Goal: Task Accomplishment & Management: Manage account settings

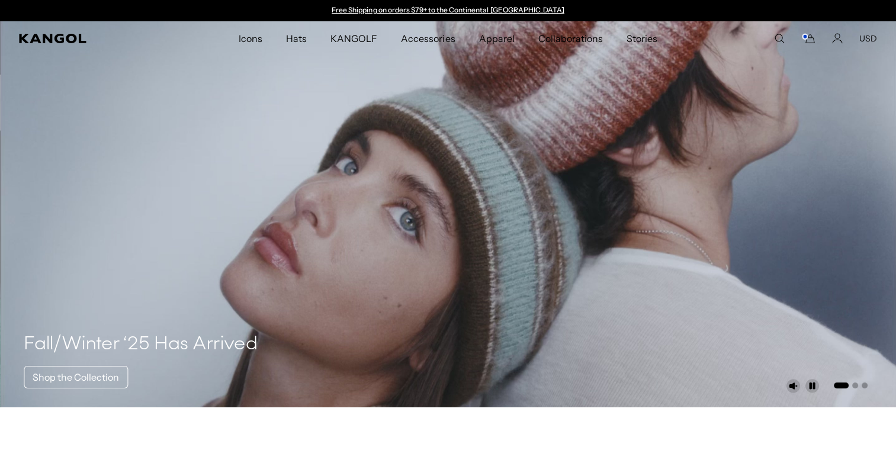
click at [811, 39] on icon "Cart" at bounding box center [808, 38] width 14 height 11
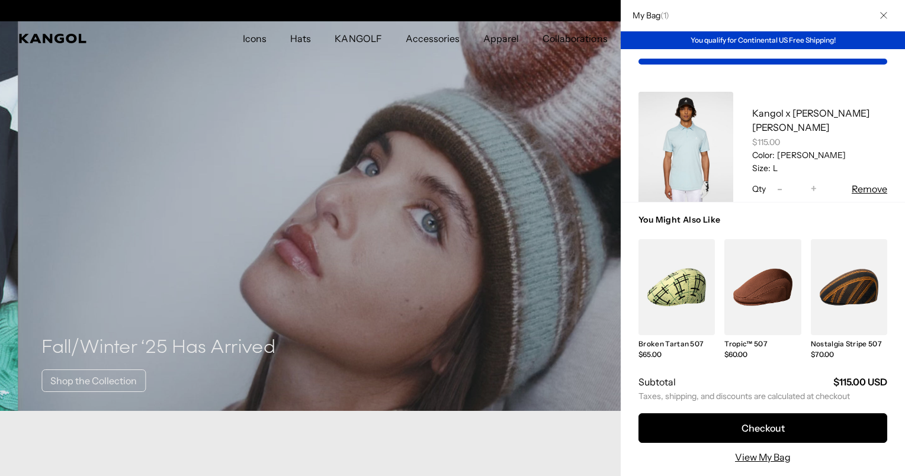
scroll to position [0, 244]
click at [696, 161] on link "My Bag" at bounding box center [685, 151] width 95 height 118
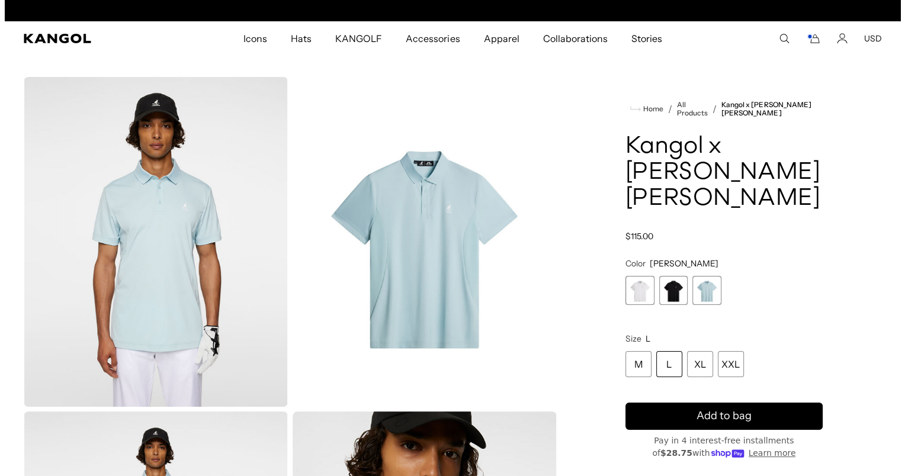
scroll to position [0, 244]
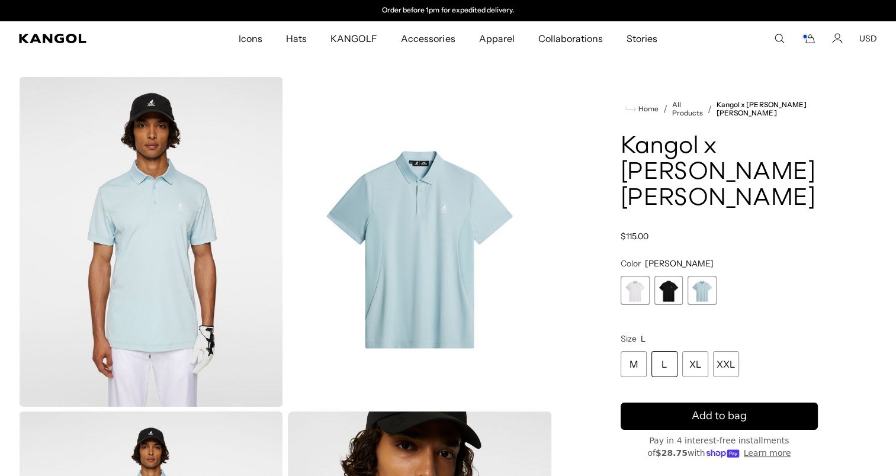
click at [810, 37] on icon "Cart" at bounding box center [810, 39] width 8 height 8
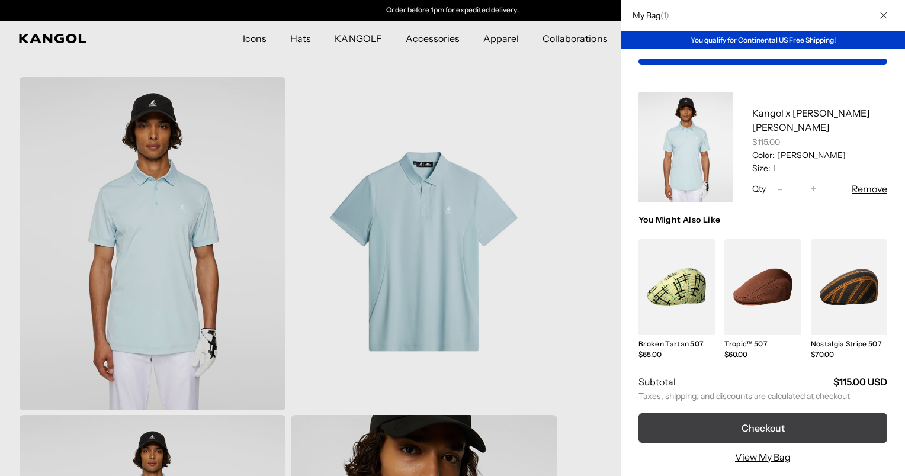
click at [758, 422] on button "Checkout" at bounding box center [762, 428] width 249 height 30
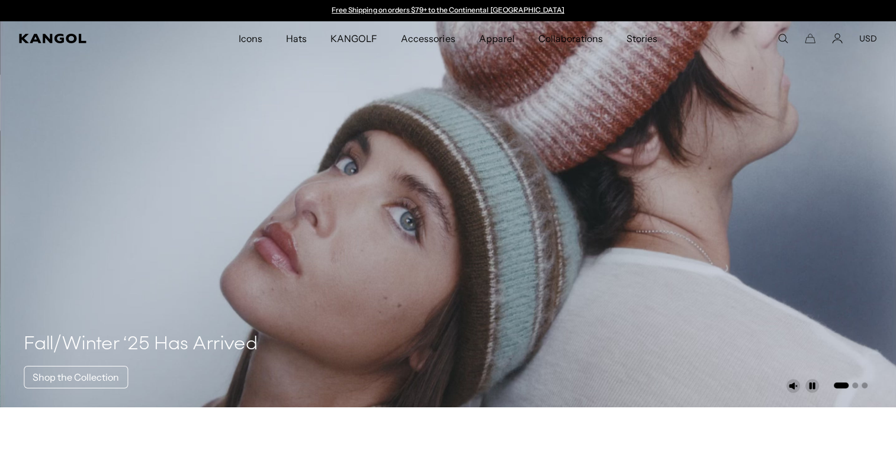
click at [809, 39] on icon "Cart" at bounding box center [810, 38] width 11 height 11
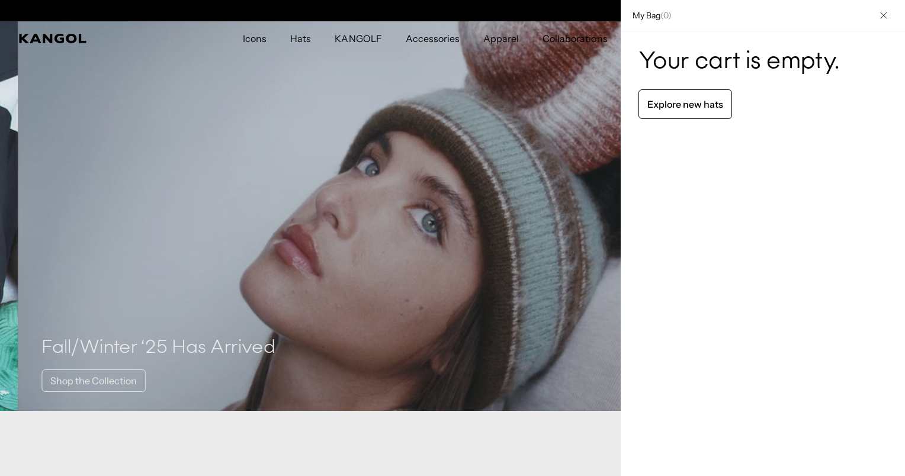
click at [829, 92] on div "Explore new hats" at bounding box center [762, 104] width 249 height 30
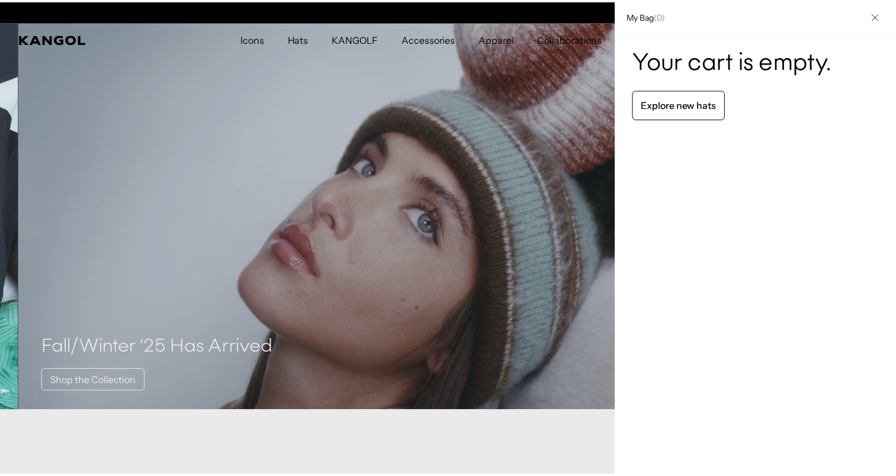
scroll to position [0, 244]
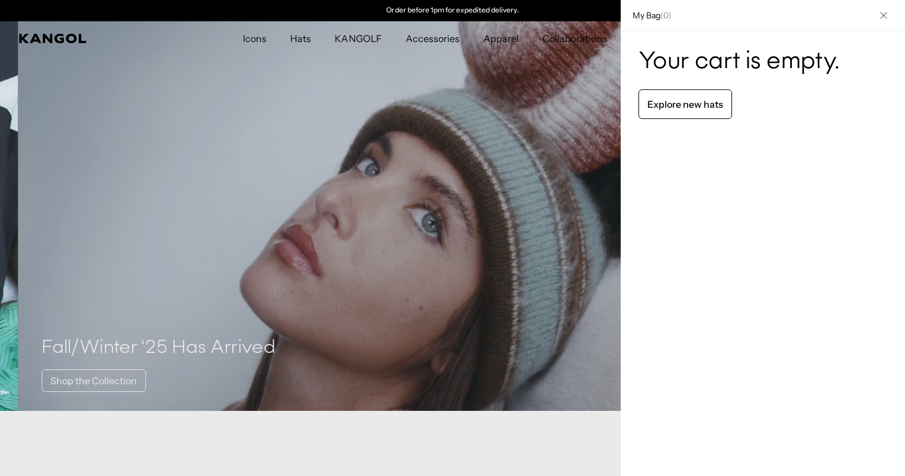
click at [879, 15] on button "Close" at bounding box center [883, 15] width 31 height 31
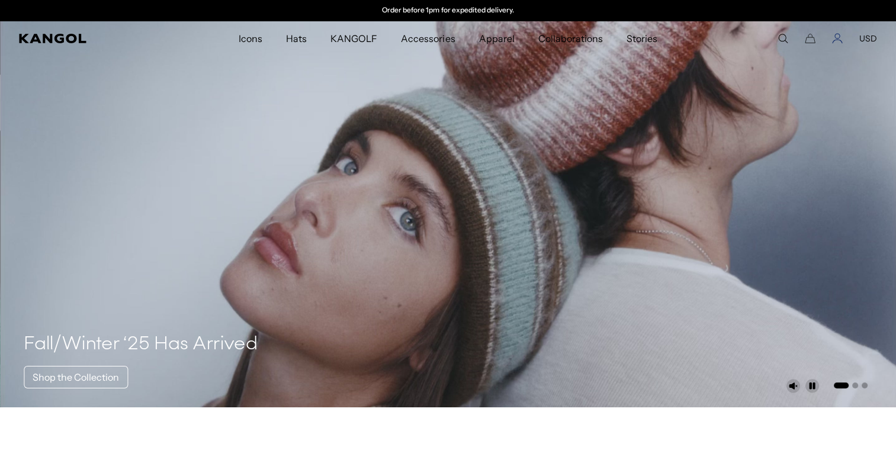
click at [838, 40] on icon "Account" at bounding box center [836, 42] width 9 height 4
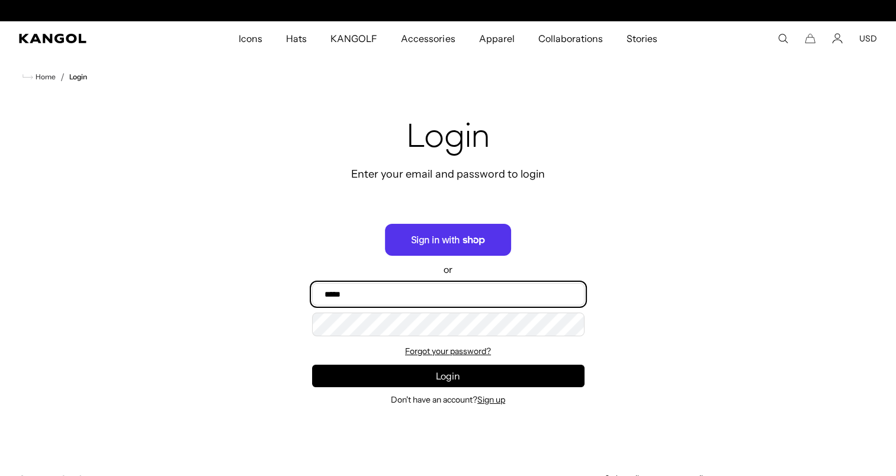
scroll to position [0, 244]
click at [358, 297] on input "Email" at bounding box center [448, 294] width 272 height 22
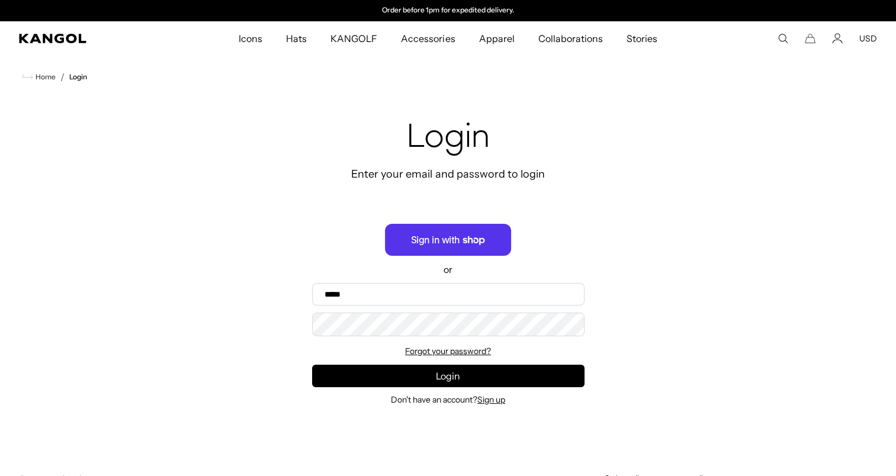
click at [631, 239] on div "Recover password Enter your email to recover your password Email Recover Rememb…" at bounding box center [448, 262] width 896 height 328
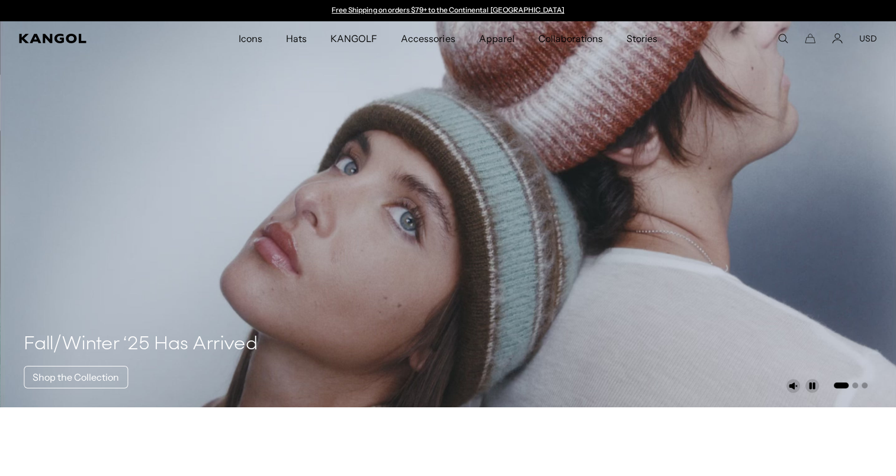
click at [861, 38] on button "USD" at bounding box center [868, 38] width 18 height 11
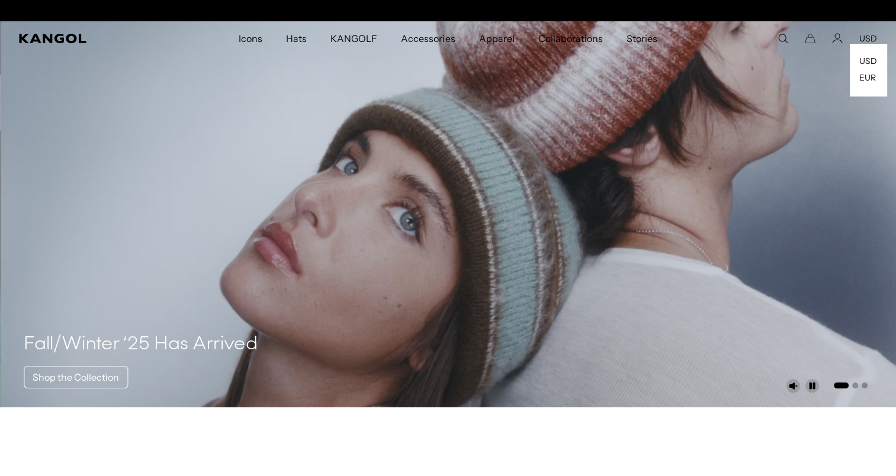
scroll to position [0, 244]
click at [796, 86] on video "1 of 3" at bounding box center [448, 214] width 896 height 386
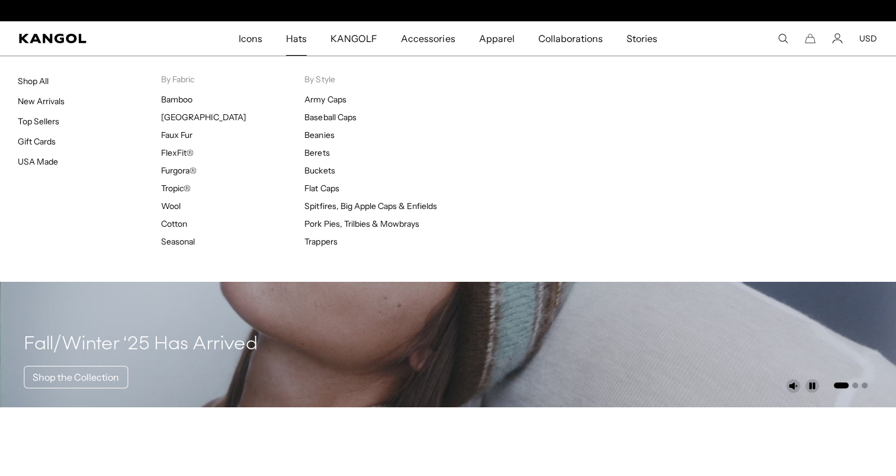
scroll to position [0, 244]
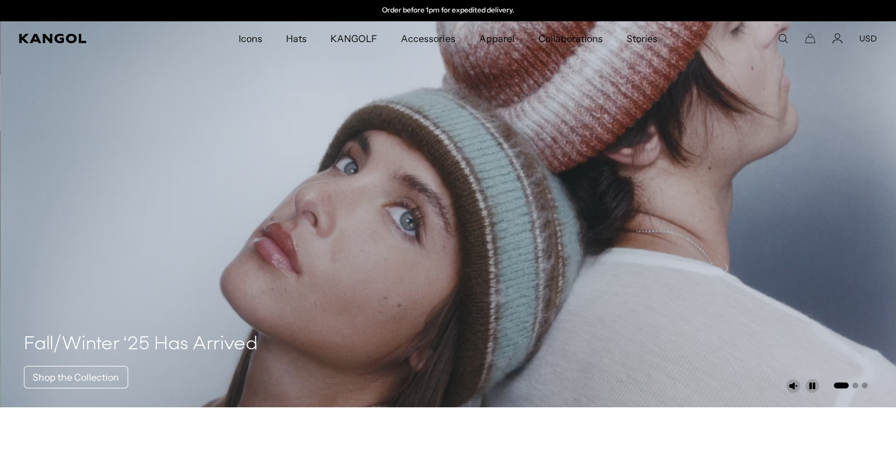
click at [831, 40] on div "Search here USD USD EUR" at bounding box center [807, 38] width 139 height 11
click at [840, 42] on icon "Account" at bounding box center [837, 38] width 11 height 11
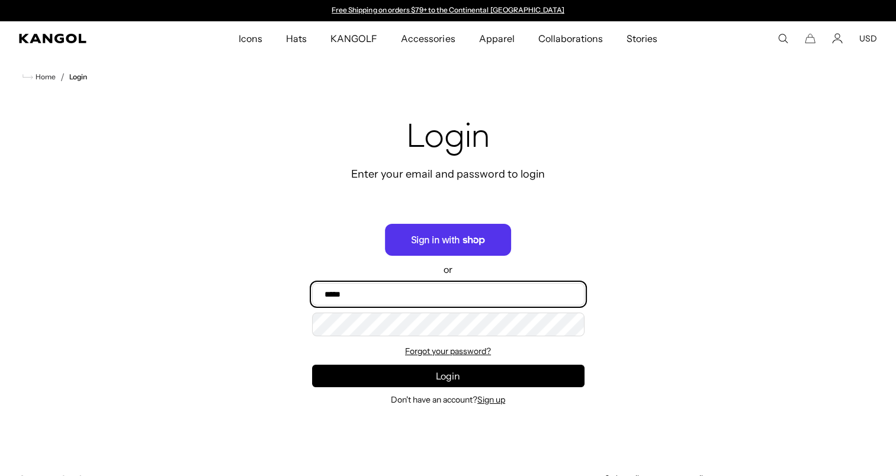
click at [343, 295] on input "Email" at bounding box center [448, 294] width 272 height 22
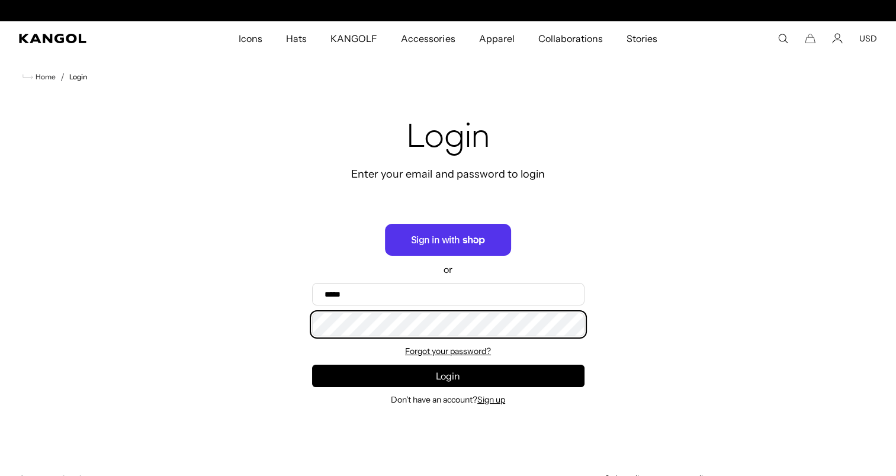
scroll to position [0, 244]
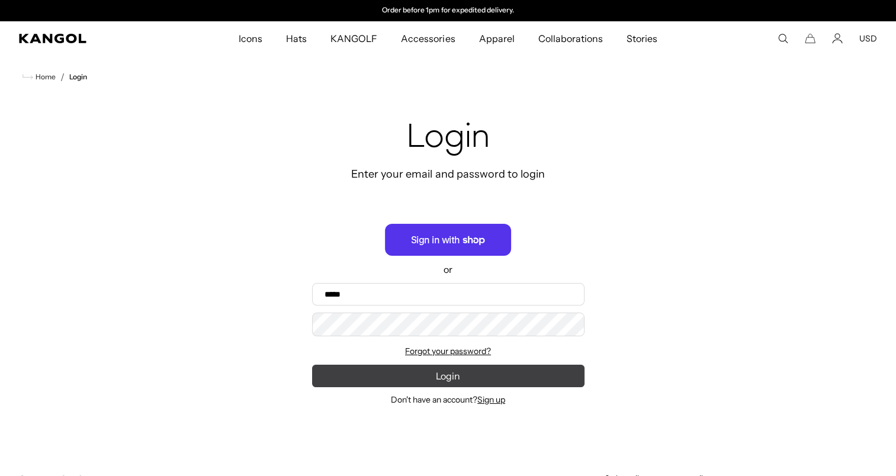
click at [442, 372] on button "Login" at bounding box center [448, 376] width 272 height 22
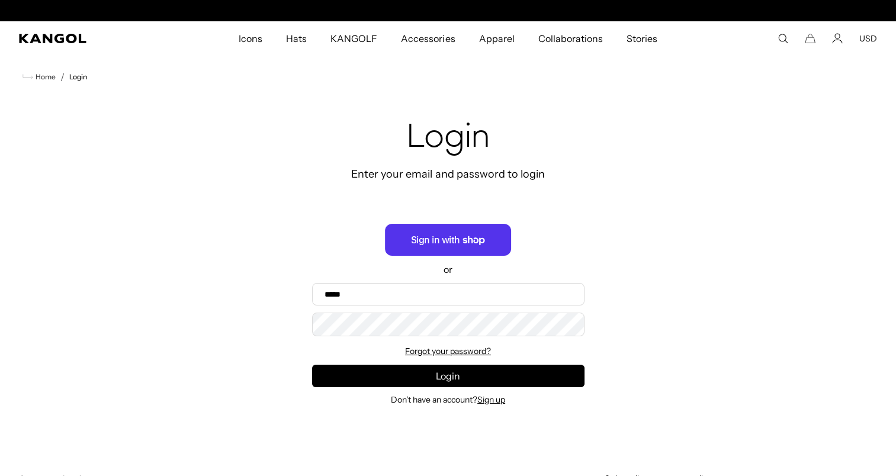
scroll to position [0, 0]
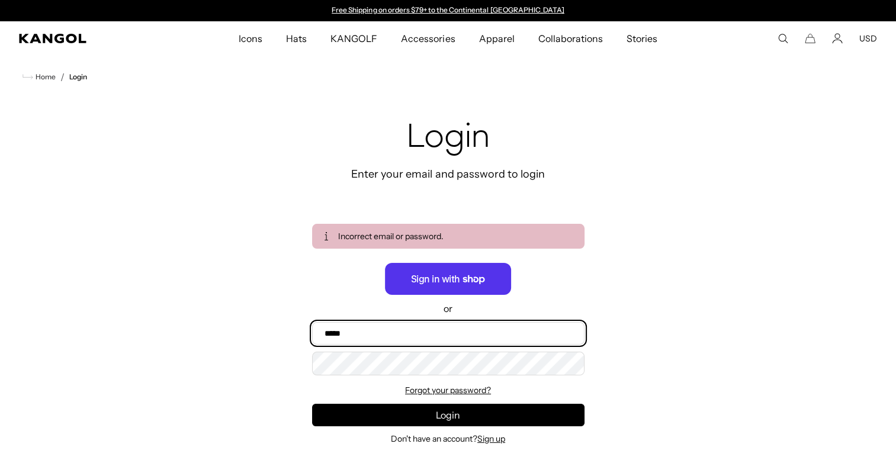
click at [352, 329] on input "Email" at bounding box center [448, 333] width 272 height 22
click at [359, 336] on input "Email" at bounding box center [448, 333] width 272 height 22
type input "**********"
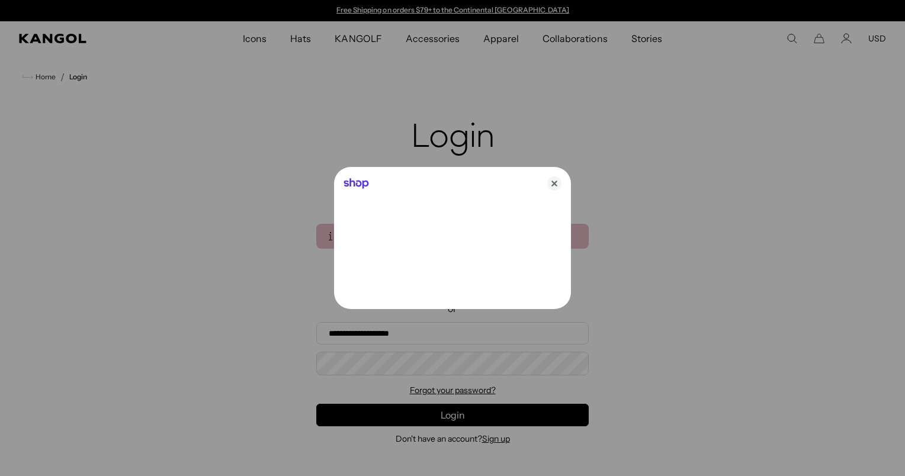
click at [358, 372] on div at bounding box center [452, 238] width 905 height 476
click at [547, 184] on icon "Close" at bounding box center [554, 183] width 14 height 14
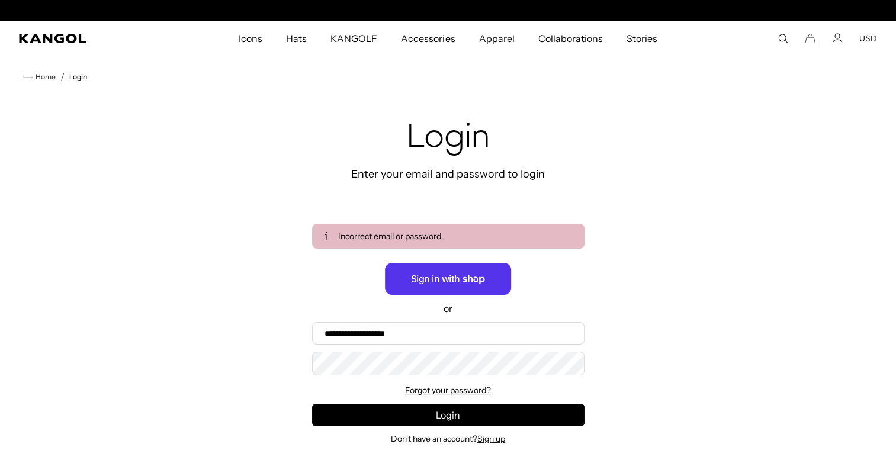
scroll to position [0, 244]
click at [63, 40] on icon "Kangol" at bounding box center [52, 38] width 67 height 9
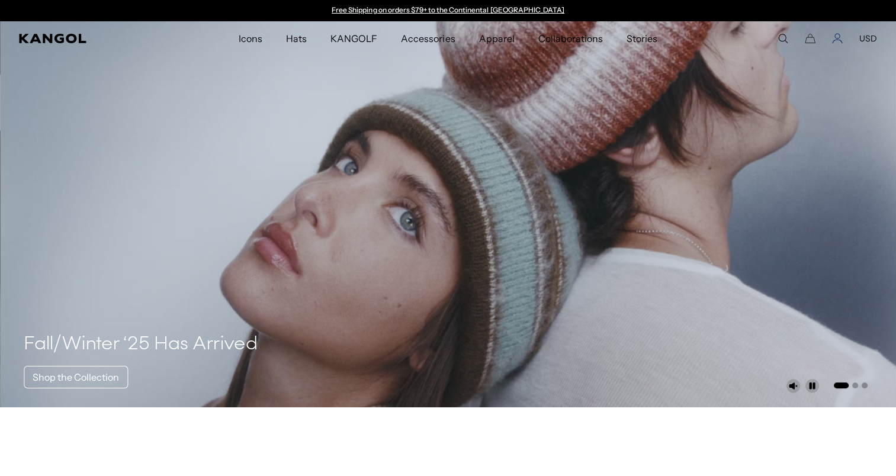
click at [839, 39] on icon "Account" at bounding box center [837, 38] width 11 height 11
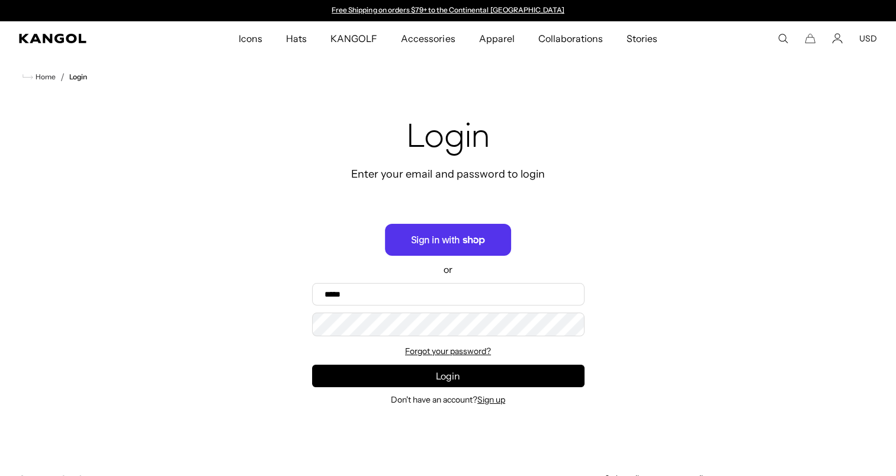
click at [854, 38] on div "Search here USD USD EUR" at bounding box center [807, 38] width 139 height 11
click at [837, 38] on icon "Account" at bounding box center [837, 36] width 5 height 5
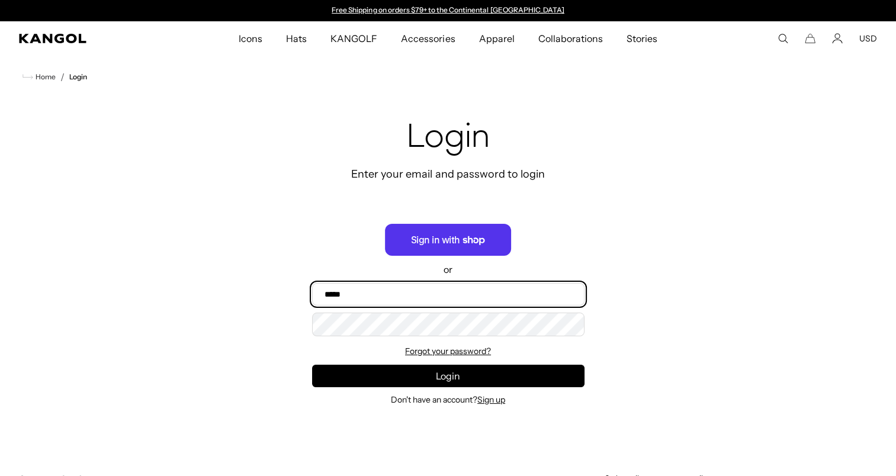
drag, startPoint x: 323, startPoint y: 292, endPoint x: 329, endPoint y: 294, distance: 6.8
click at [323, 292] on input "Email" at bounding box center [448, 294] width 272 height 22
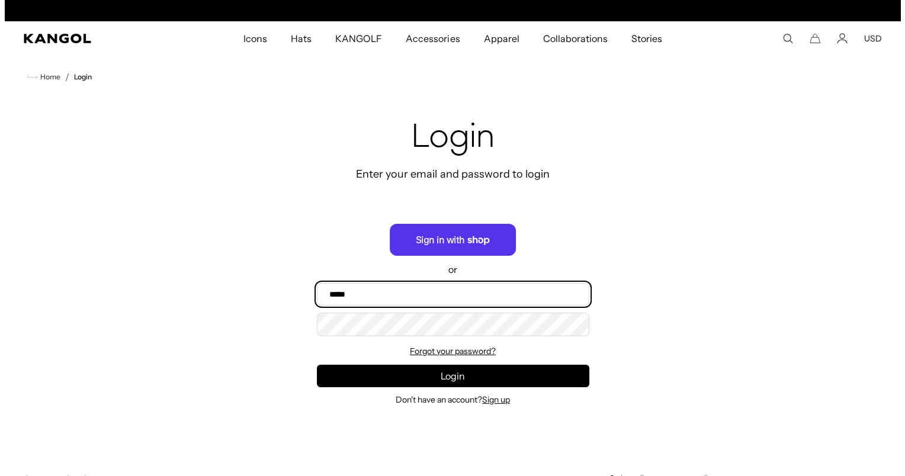
scroll to position [0, 244]
click at [348, 292] on input "Email" at bounding box center [448, 294] width 272 height 22
type input "**********"
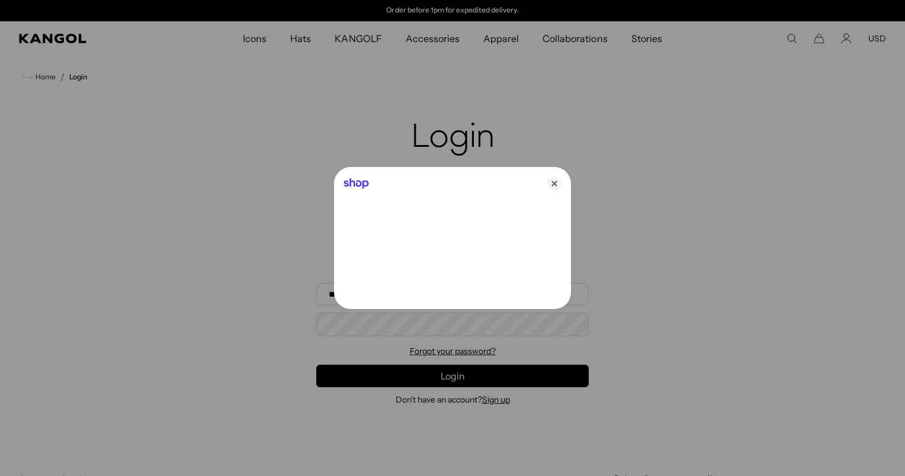
click at [362, 332] on div at bounding box center [452, 238] width 905 height 476
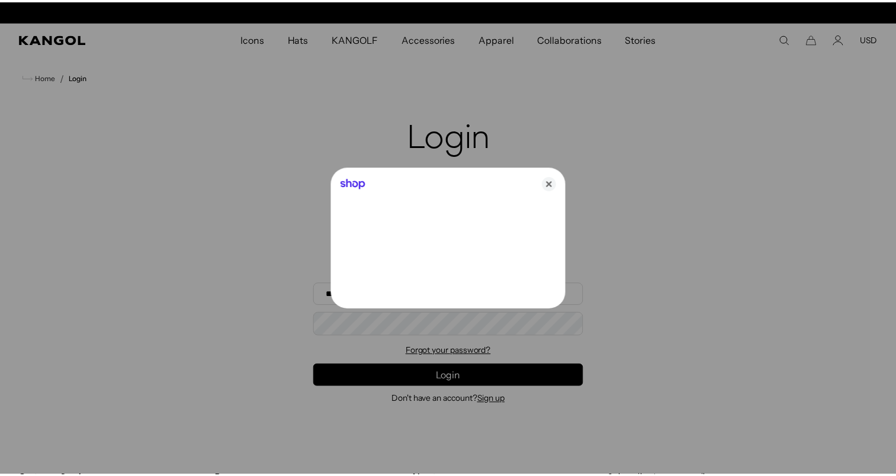
scroll to position [0, 0]
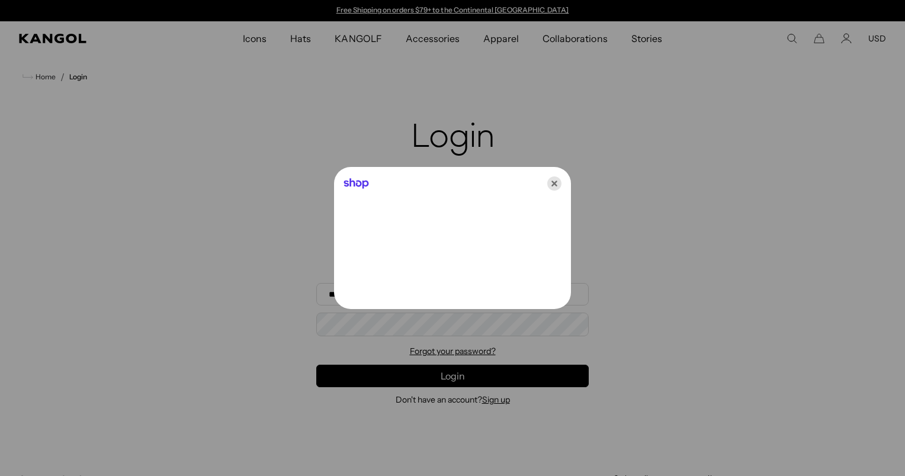
click at [549, 183] on icon "Close" at bounding box center [554, 183] width 14 height 14
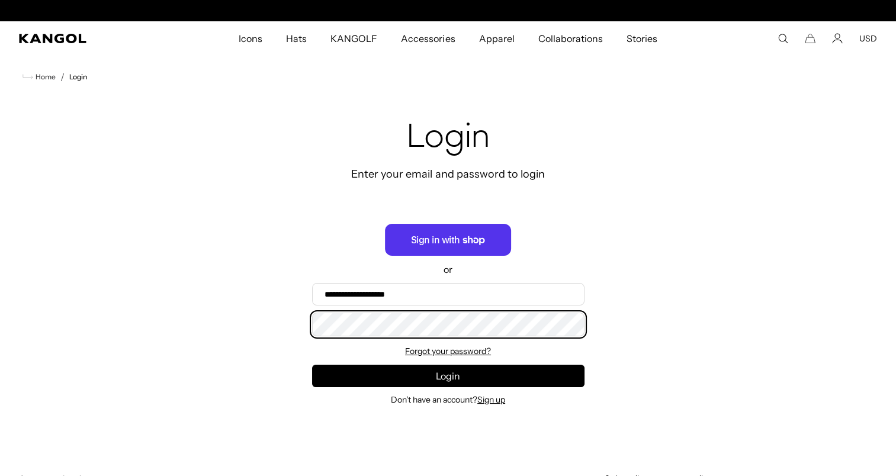
scroll to position [0, 244]
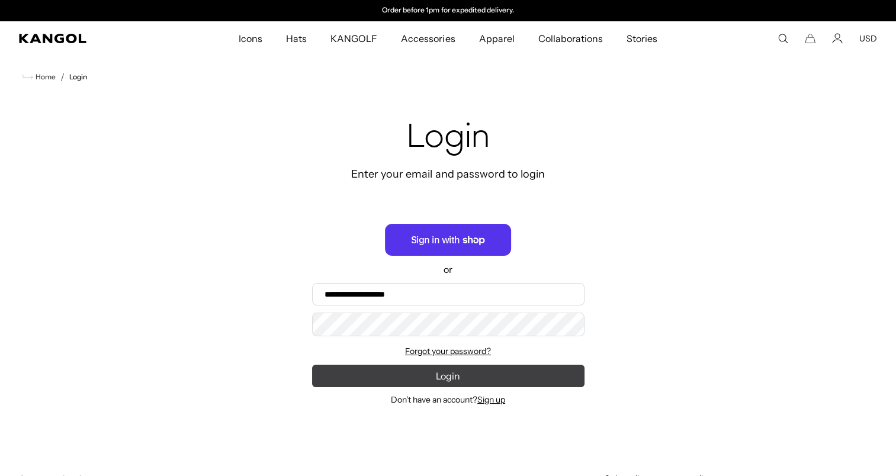
click at [451, 371] on button "Login" at bounding box center [448, 376] width 272 height 22
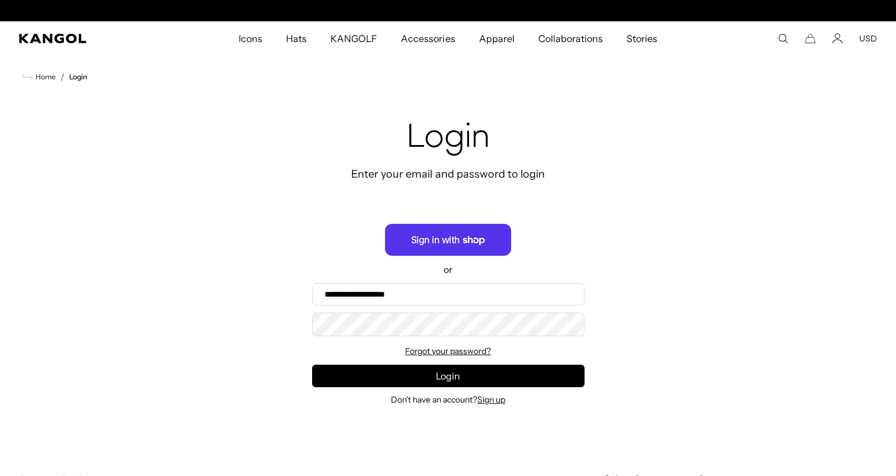
scroll to position [0, 0]
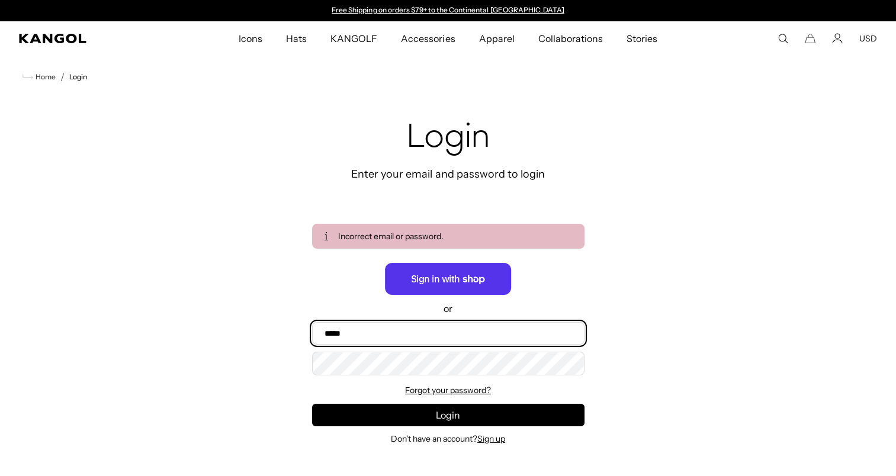
click at [361, 332] on input "Email" at bounding box center [448, 333] width 272 height 22
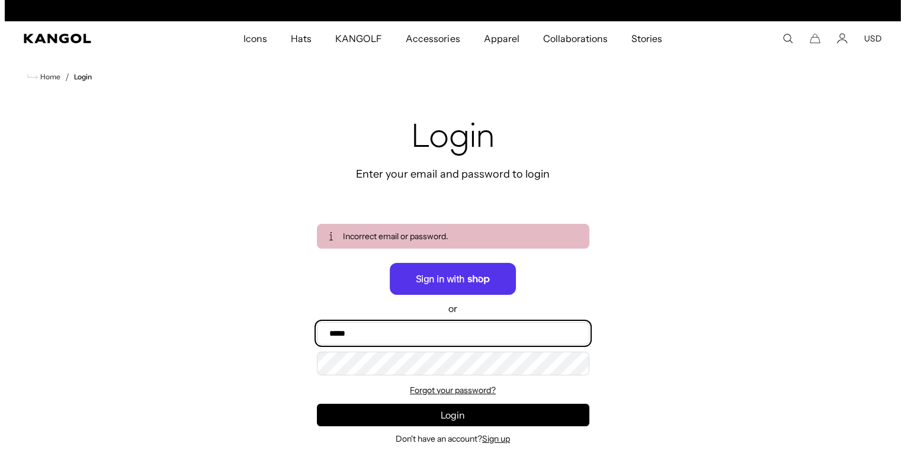
scroll to position [0, 244]
drag, startPoint x: 385, startPoint y: 335, endPoint x: 393, endPoint y: 337, distance: 8.1
click at [385, 335] on input "Email" at bounding box center [448, 333] width 272 height 22
type input "**********"
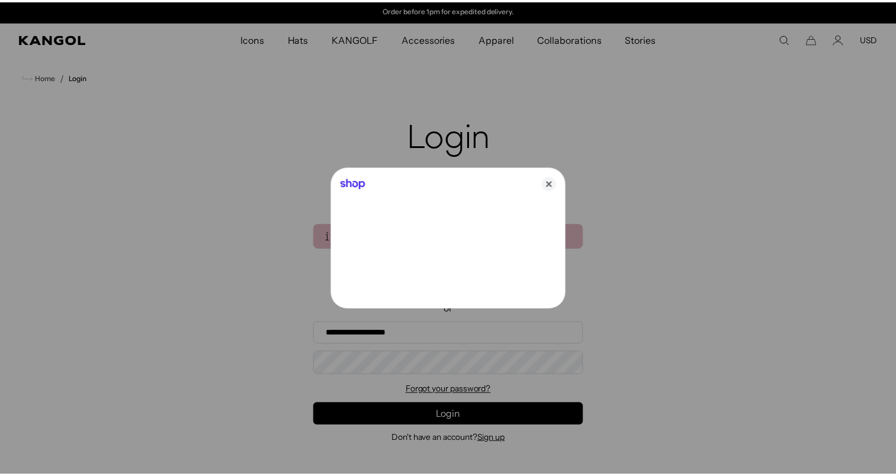
scroll to position [0, 0]
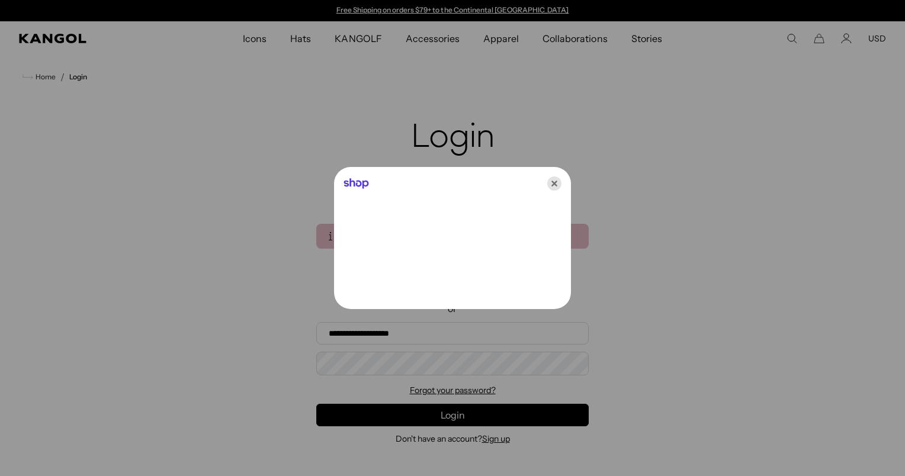
click at [553, 182] on icon "Close" at bounding box center [554, 183] width 14 height 14
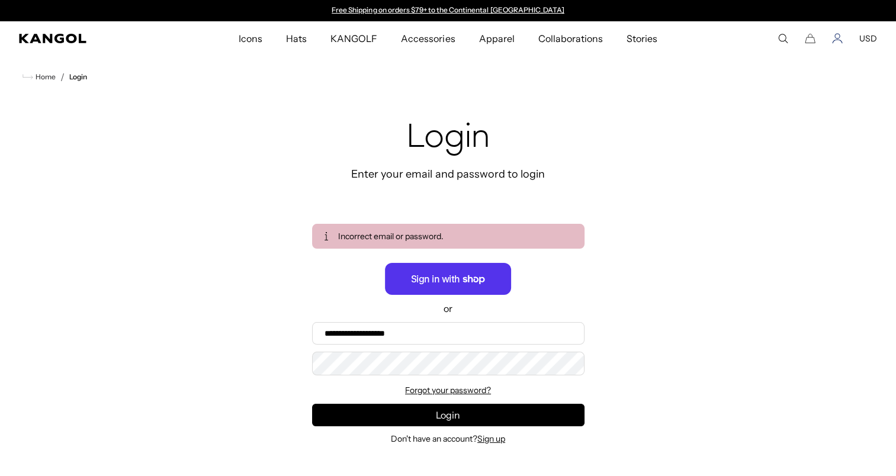
click at [838, 34] on icon "Account" at bounding box center [837, 38] width 11 height 11
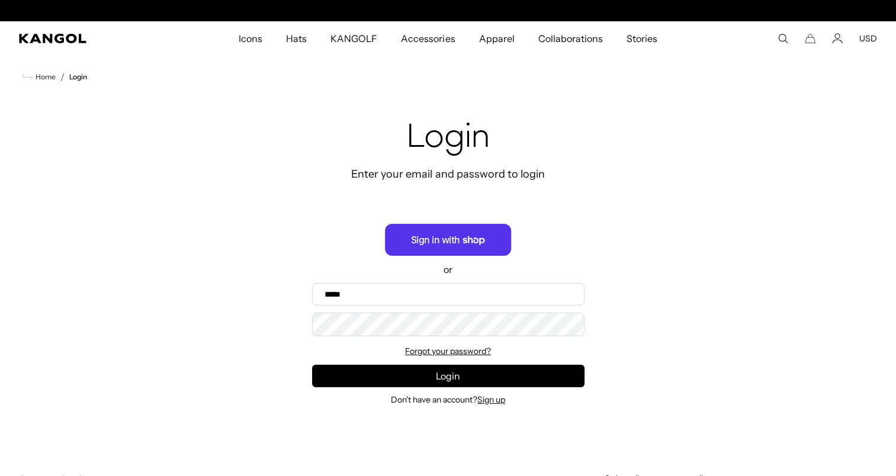
click at [809, 38] on icon "Cart" at bounding box center [810, 38] width 11 height 11
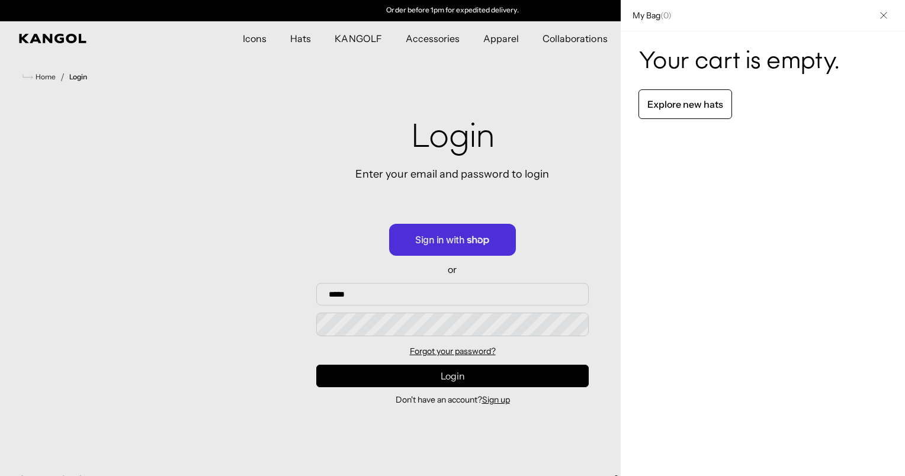
click at [339, 298] on div at bounding box center [452, 238] width 905 height 476
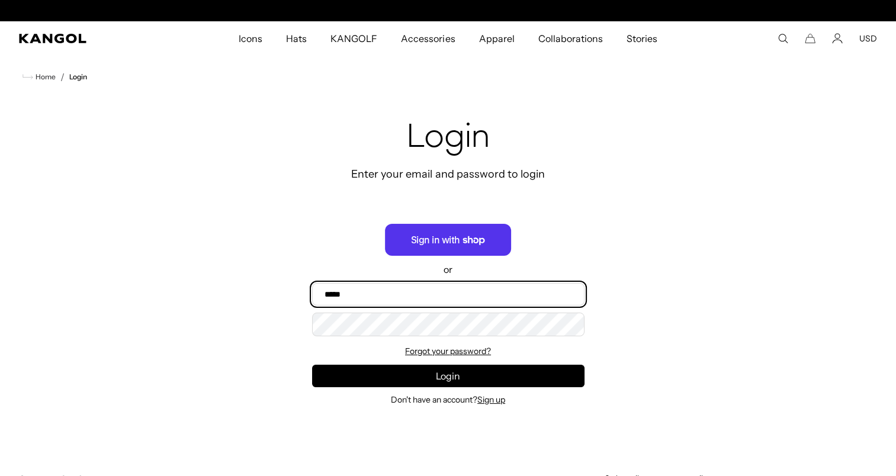
scroll to position [0, 0]
click at [343, 292] on input "Email" at bounding box center [448, 294] width 272 height 22
click at [371, 291] on input "Email" at bounding box center [448, 294] width 272 height 22
type input "**********"
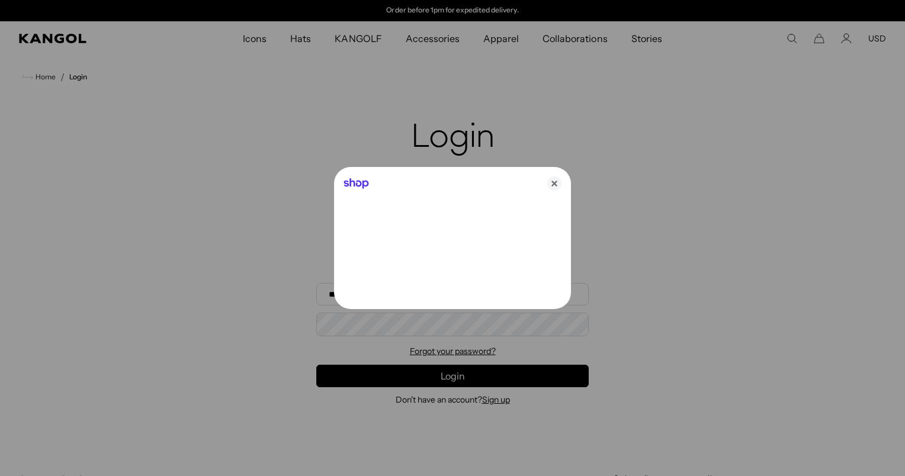
click at [349, 332] on div at bounding box center [452, 238] width 905 height 476
click at [547, 182] on icon "Close" at bounding box center [554, 183] width 14 height 14
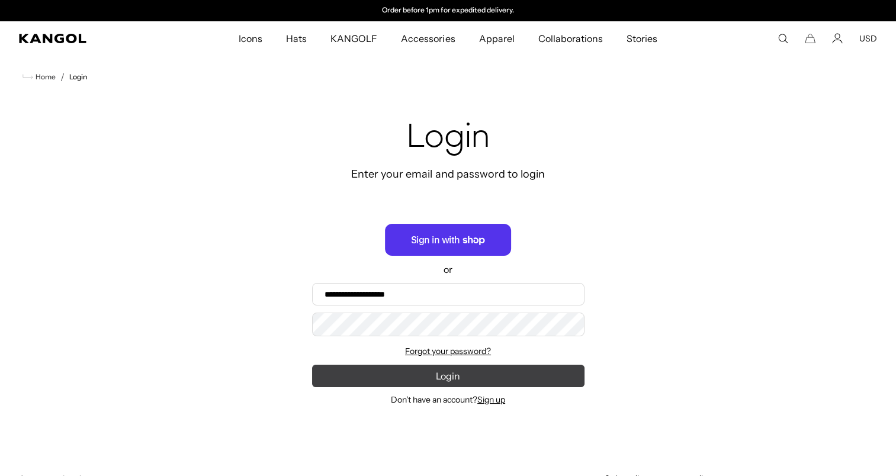
click at [445, 378] on button "Login" at bounding box center [448, 376] width 272 height 22
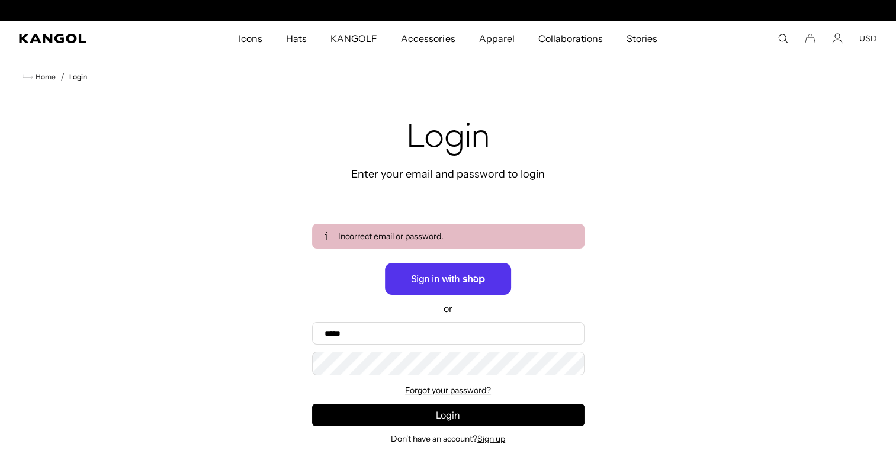
scroll to position [0, 244]
click at [80, 78] on link "Login" at bounding box center [78, 77] width 18 height 8
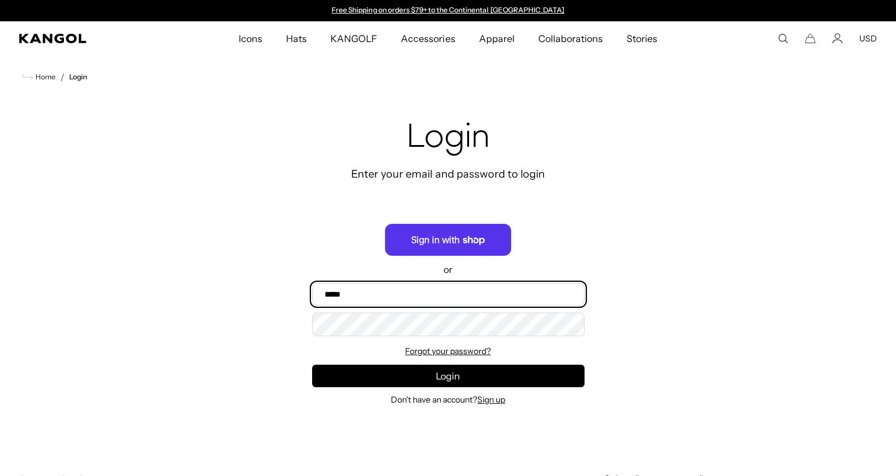
click at [348, 292] on input "Email" at bounding box center [448, 294] width 272 height 22
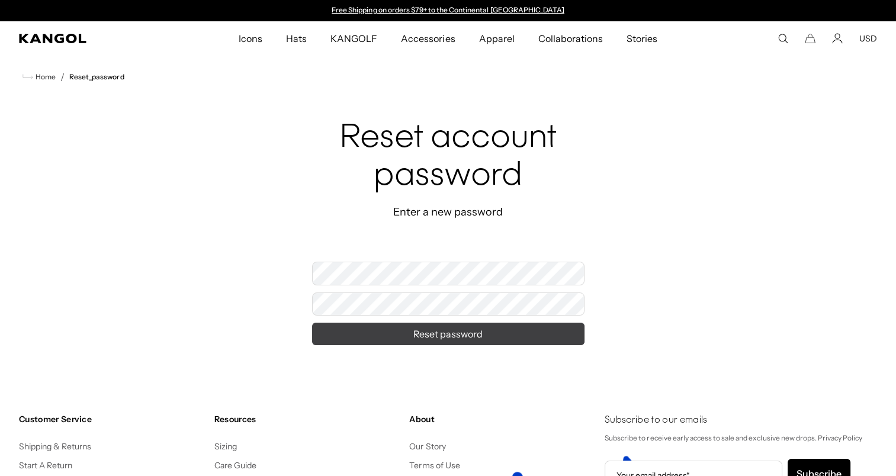
click at [420, 333] on button "Reset password" at bounding box center [448, 334] width 272 height 22
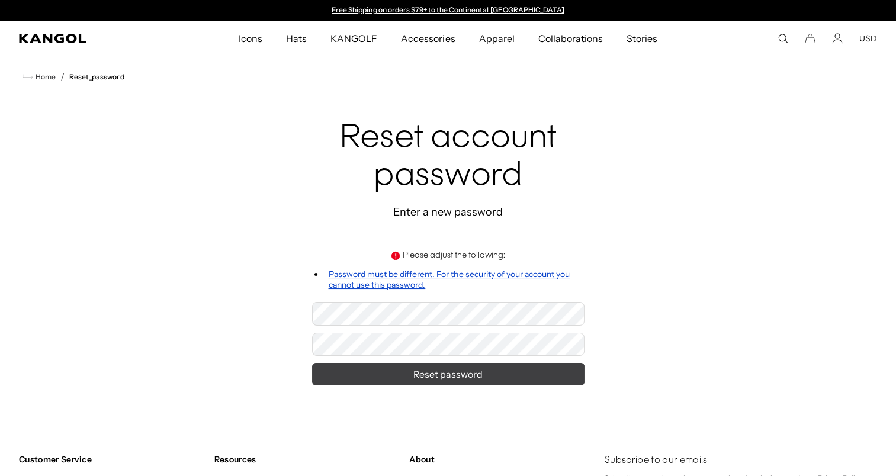
click at [446, 377] on button "Reset password" at bounding box center [448, 374] width 272 height 22
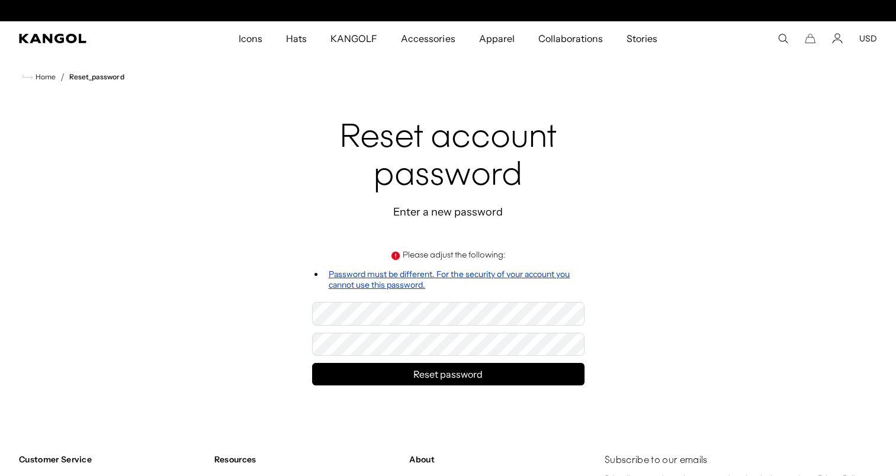
scroll to position [0, 244]
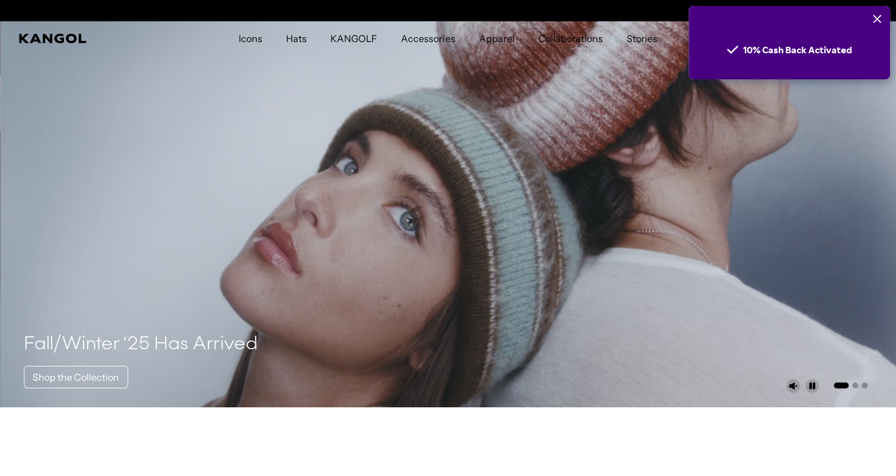
scroll to position [0, 244]
click at [741, 121] on video "1 of 3" at bounding box center [448, 214] width 896 height 386
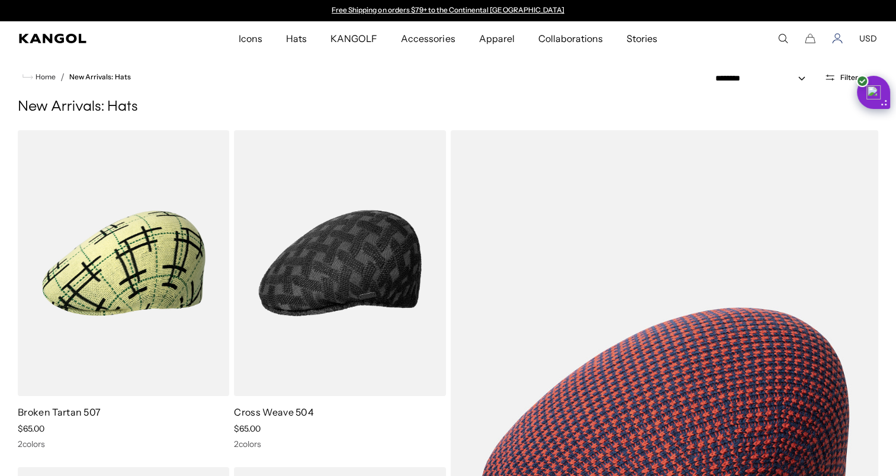
click at [835, 39] on icon "Account" at bounding box center [837, 38] width 11 height 11
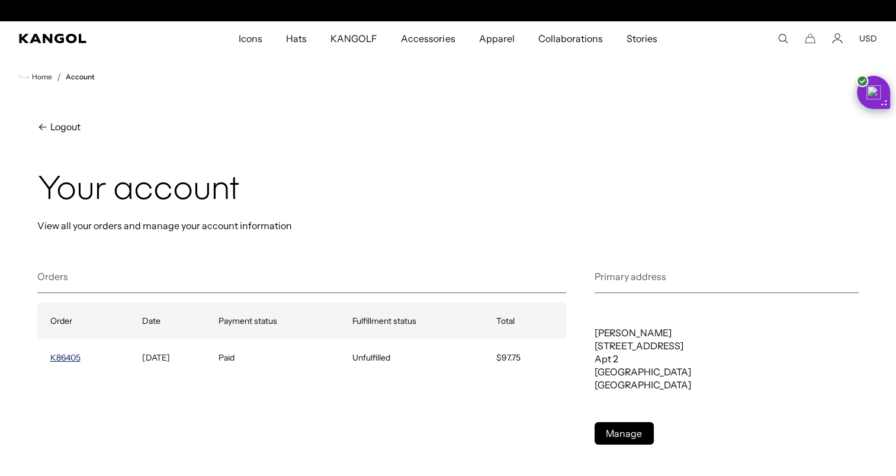
scroll to position [0, 244]
click at [60, 358] on link "K86405" at bounding box center [65, 357] width 30 height 11
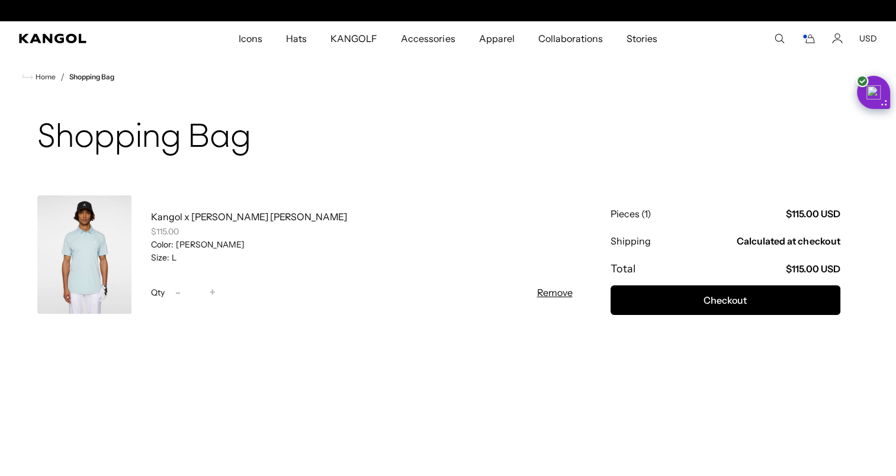
scroll to position [0, 244]
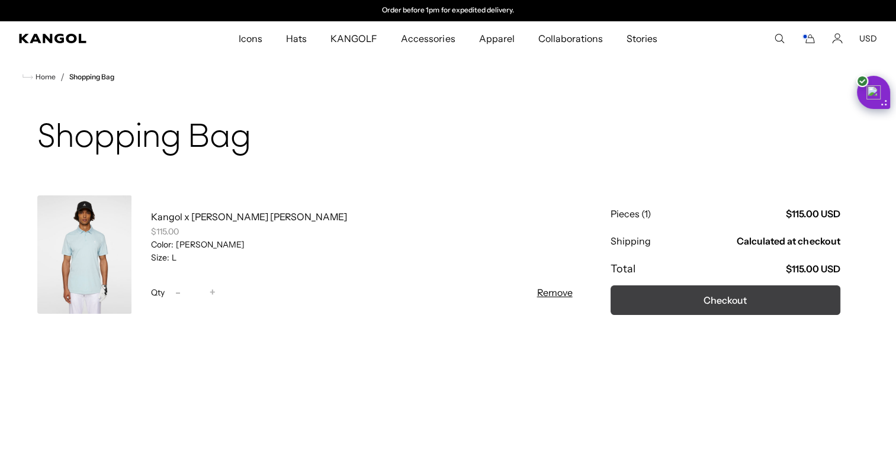
click at [716, 301] on button "Checkout" at bounding box center [725, 300] width 230 height 30
